Goal: Find specific page/section: Find specific page/section

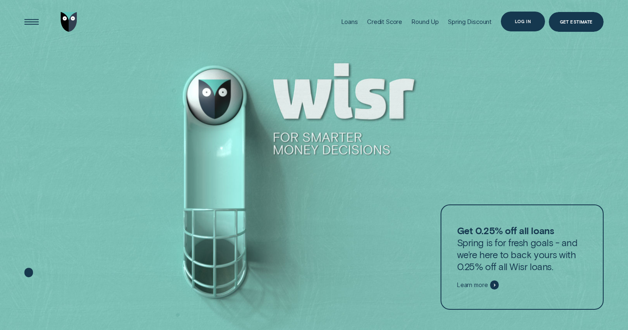
click at [528, 22] on div "Log in" at bounding box center [523, 21] width 16 height 4
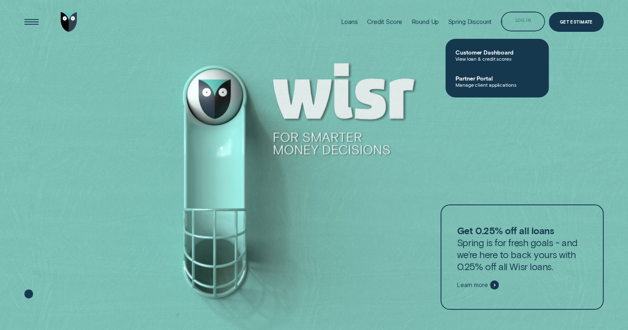
click at [521, 21] on div "Log in" at bounding box center [523, 23] width 16 height 4
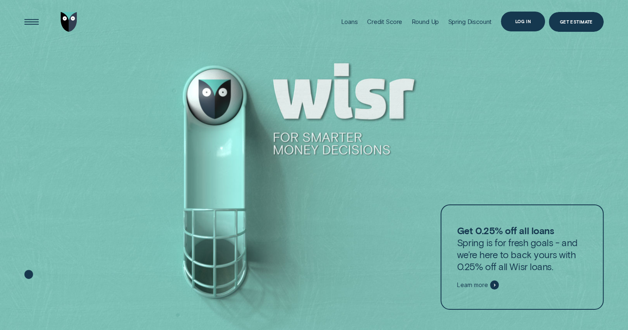
click at [520, 21] on div "Log in" at bounding box center [523, 21] width 16 height 4
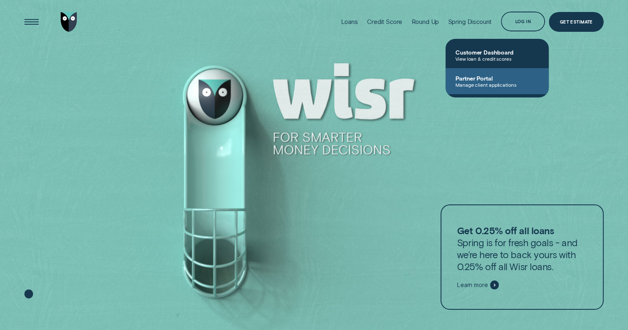
click at [497, 83] on span "Manage client applications" at bounding box center [496, 85] width 83 height 6
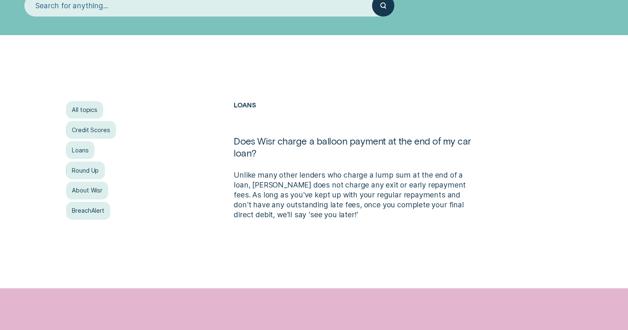
scroll to position [165, 0]
